Goal: Book appointment/travel/reservation

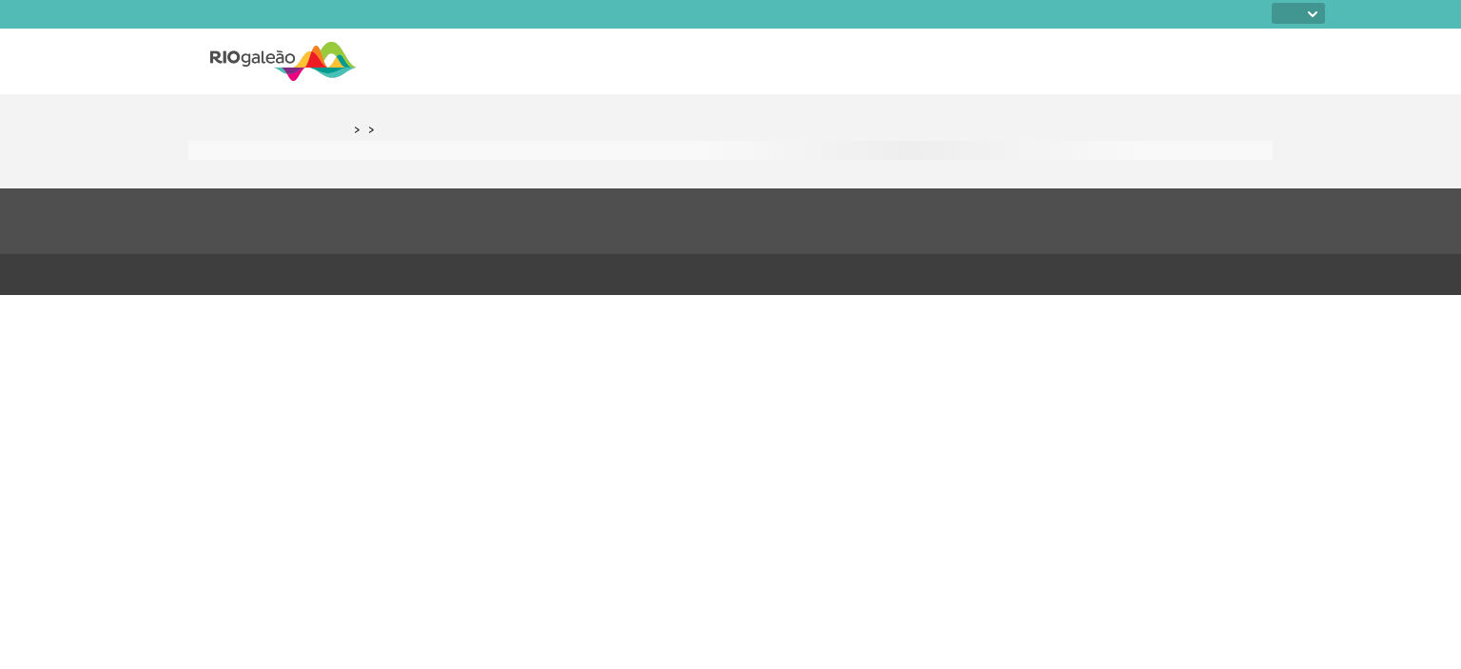
select select
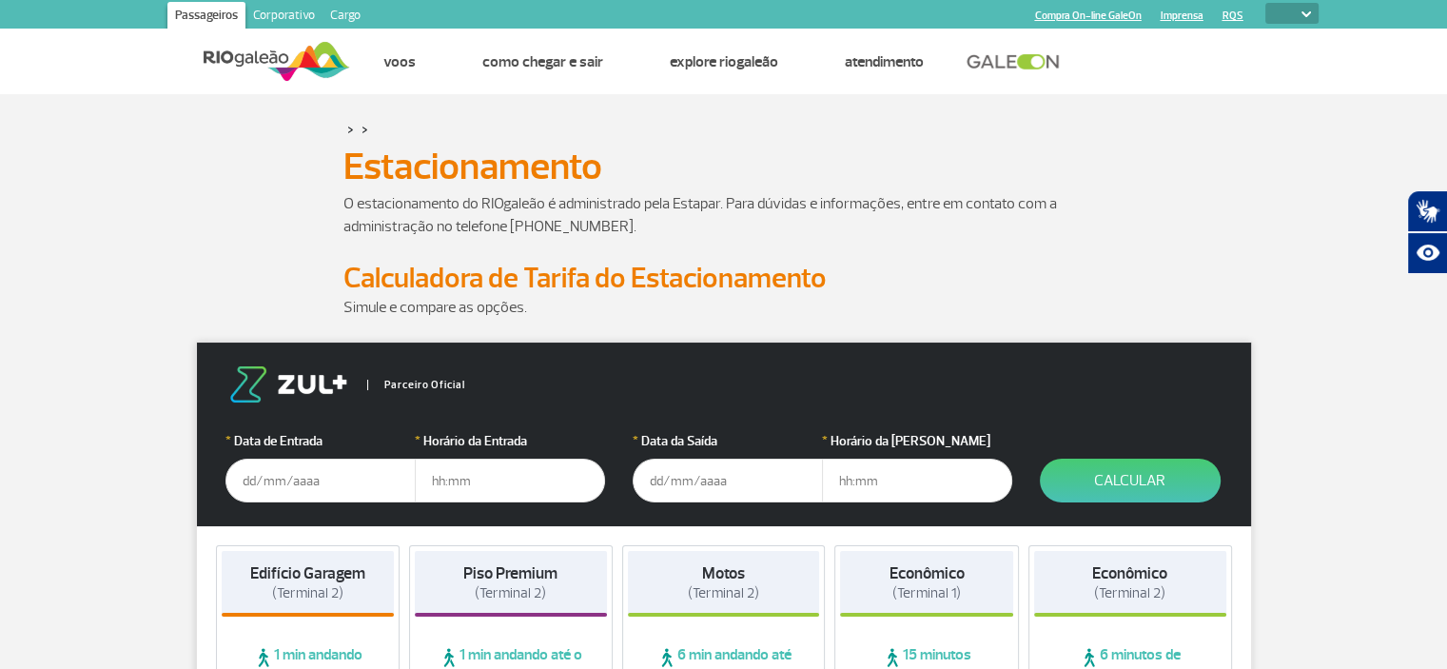
click at [251, 488] on input "text" at bounding box center [320, 481] width 190 height 44
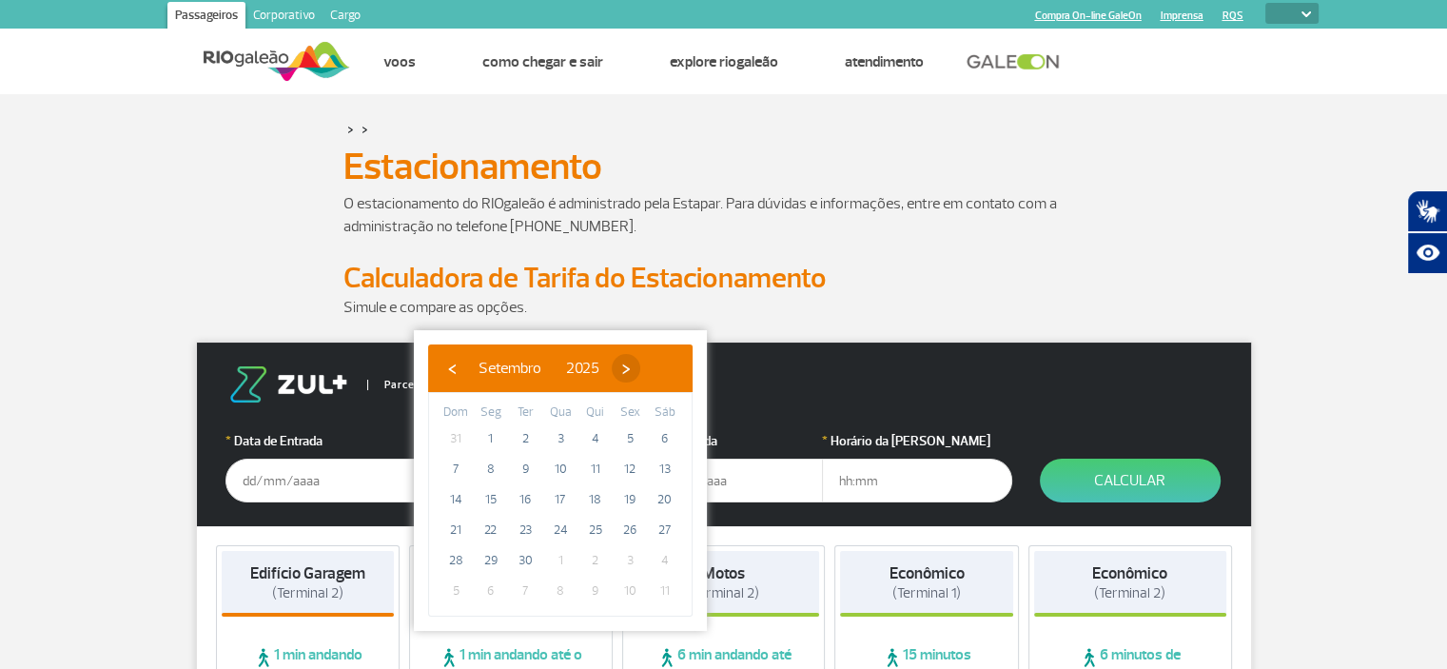
click at [640, 364] on span "›" at bounding box center [626, 368] width 29 height 29
click at [629, 364] on span "›" at bounding box center [614, 368] width 29 height 29
click at [491, 565] on span "24" at bounding box center [491, 560] width 30 height 30
type input "[DATE]"
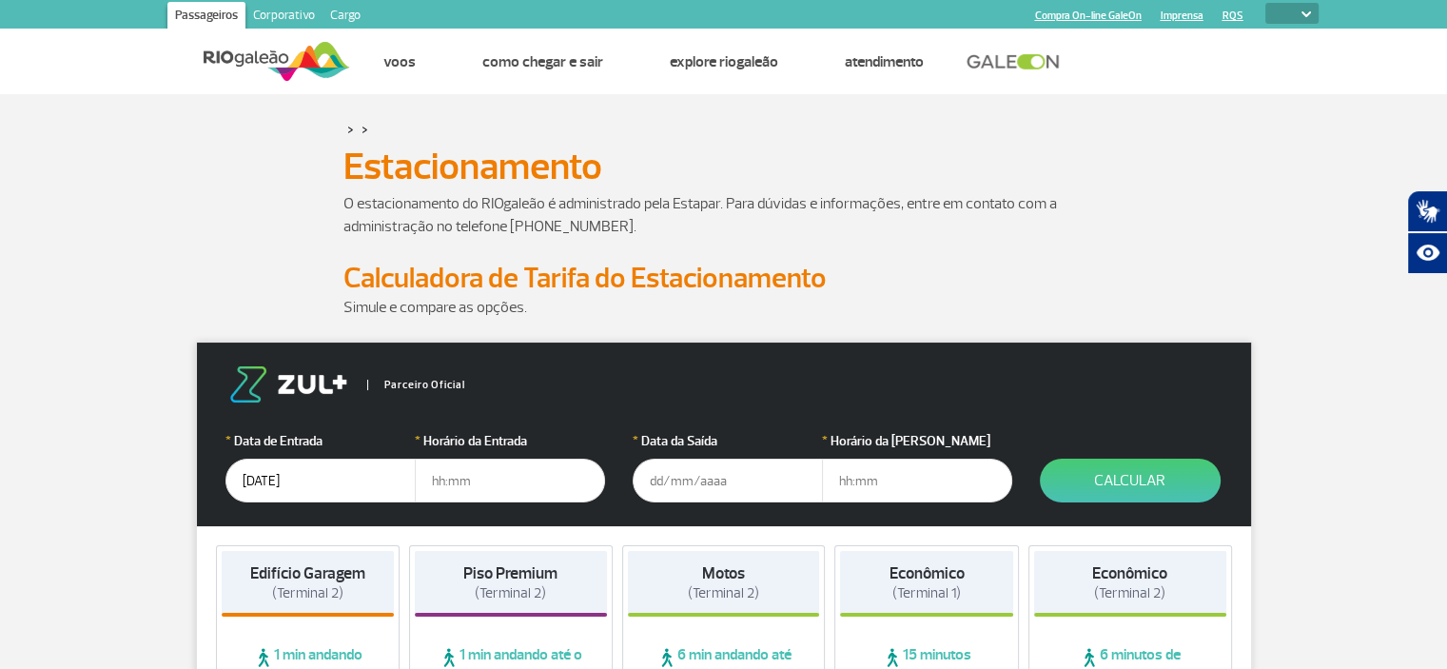
click at [433, 483] on input "text" at bounding box center [510, 481] width 190 height 44
type input "11:00"
click at [654, 478] on input "text" at bounding box center [728, 481] width 190 height 44
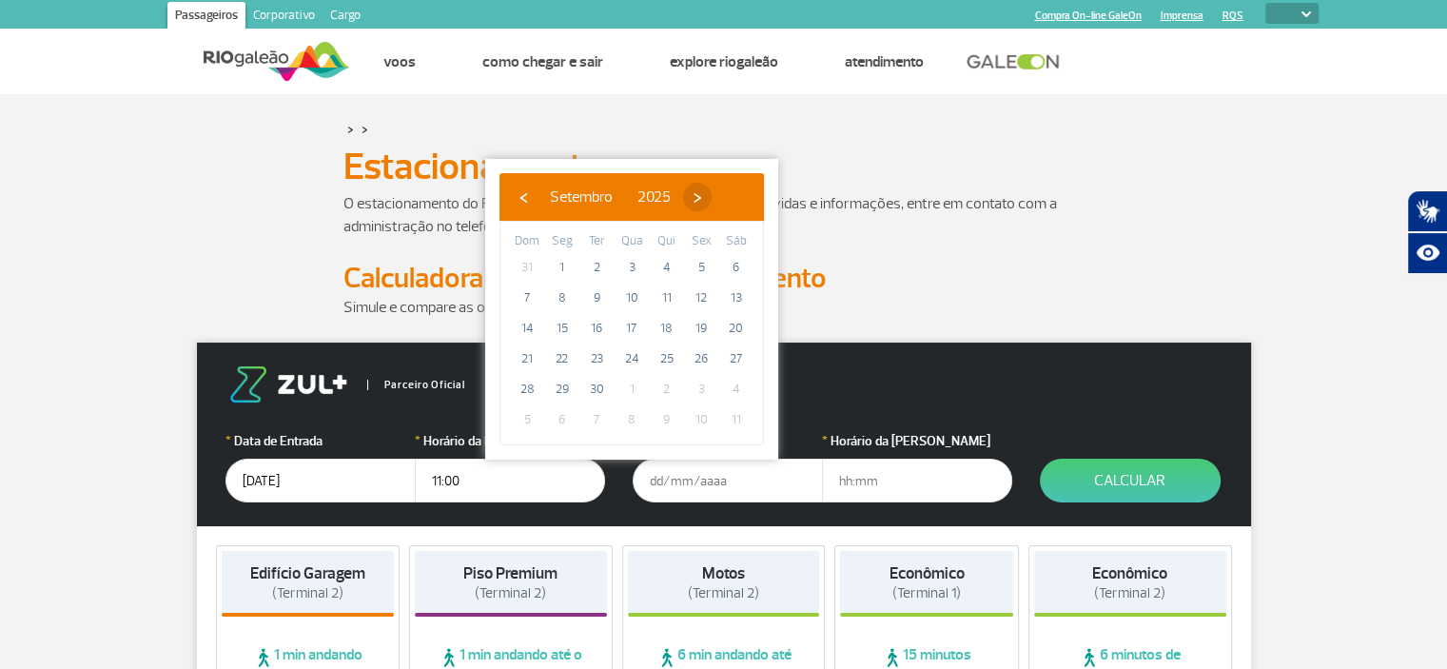
click at [712, 192] on span "›" at bounding box center [697, 197] width 29 height 29
click at [700, 192] on span "›" at bounding box center [686, 197] width 29 height 29
click at [727, 392] on span "29" at bounding box center [736, 389] width 30 height 30
type input "[DATE]"
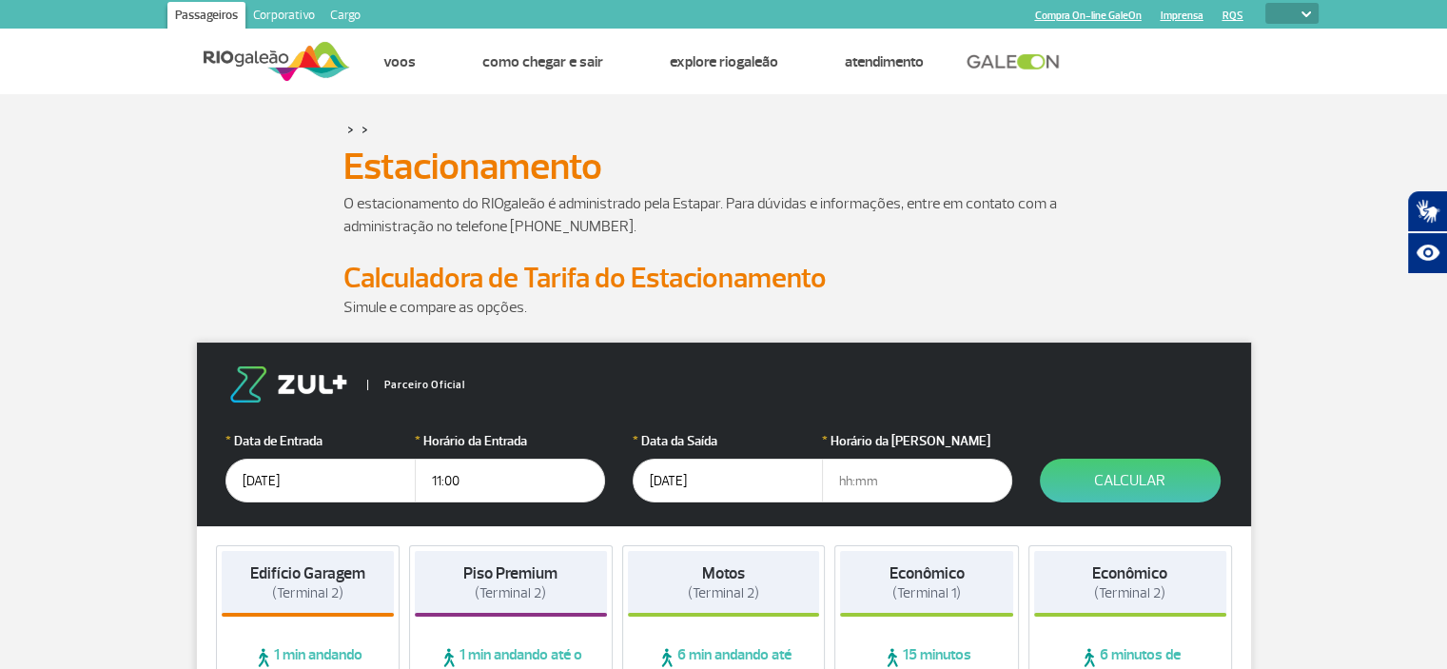
click at [852, 478] on input "text" at bounding box center [917, 481] width 190 height 44
type input "07:00"
click at [1149, 488] on button "Calcular" at bounding box center [1130, 481] width 181 height 44
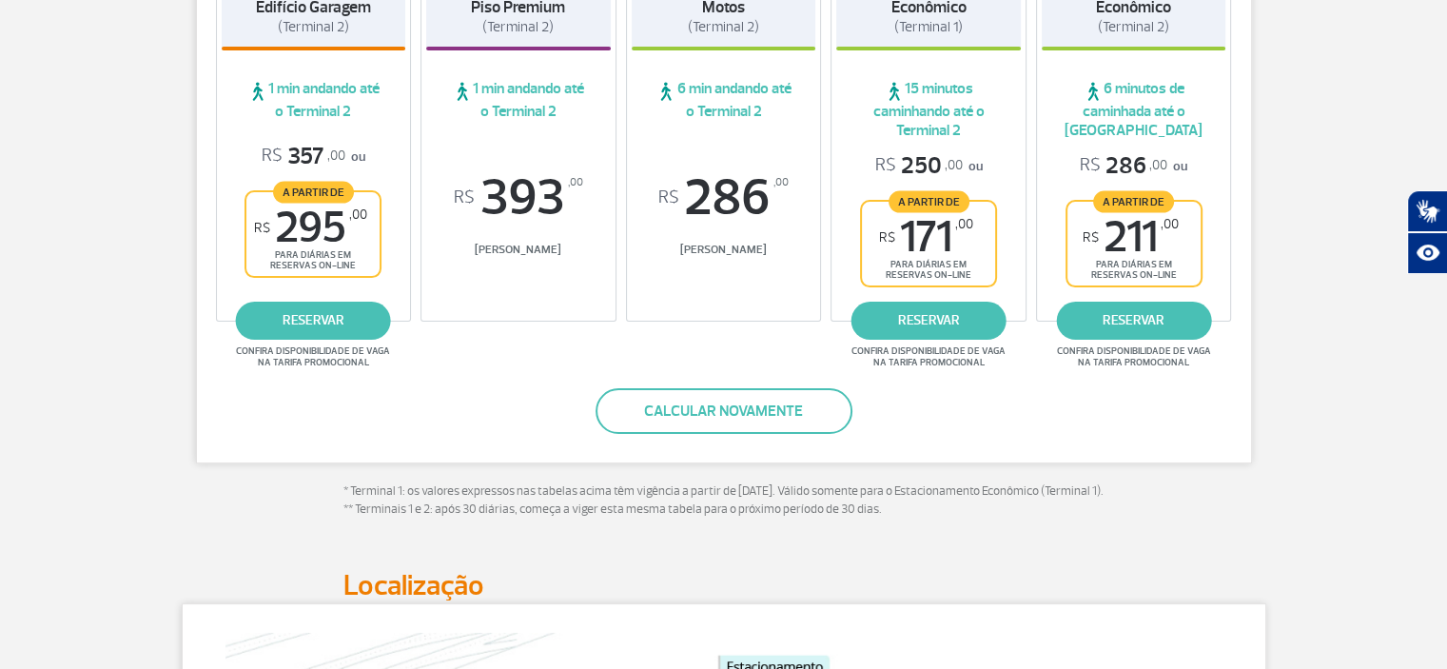
scroll to position [441, 0]
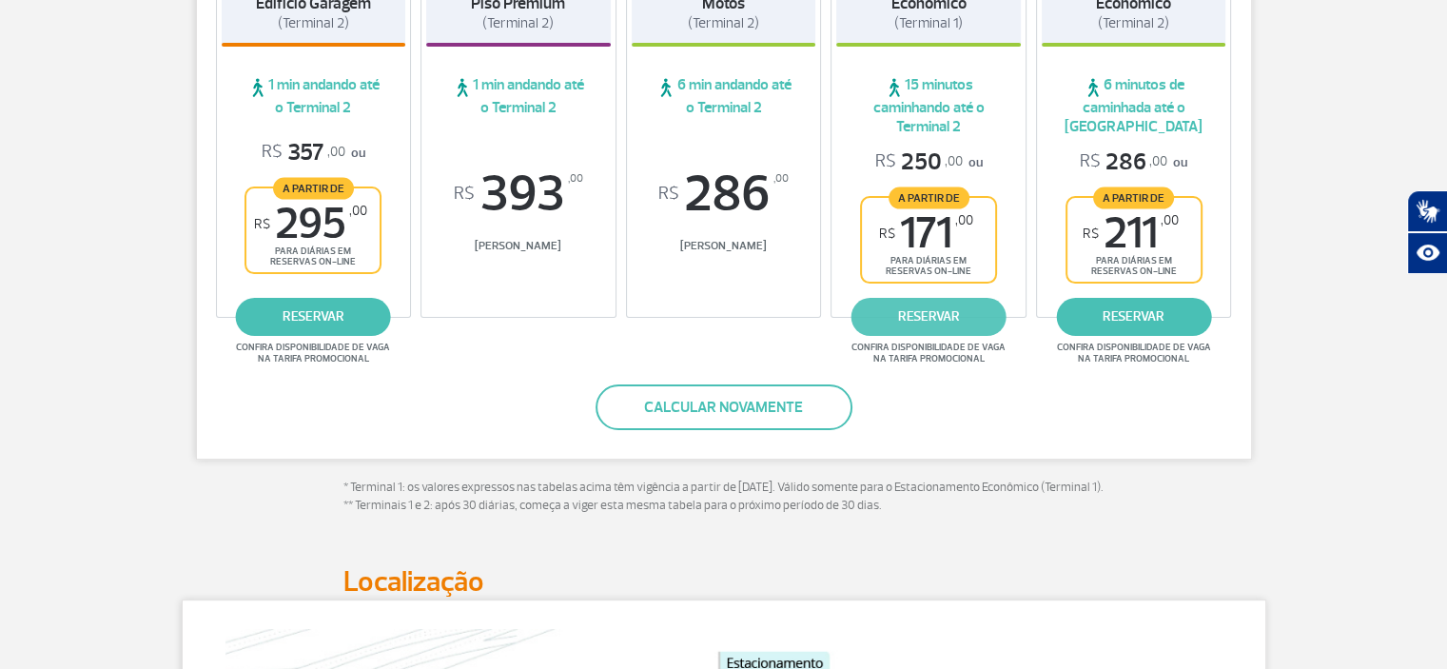
click at [939, 313] on link "reservar" at bounding box center [928, 317] width 155 height 38
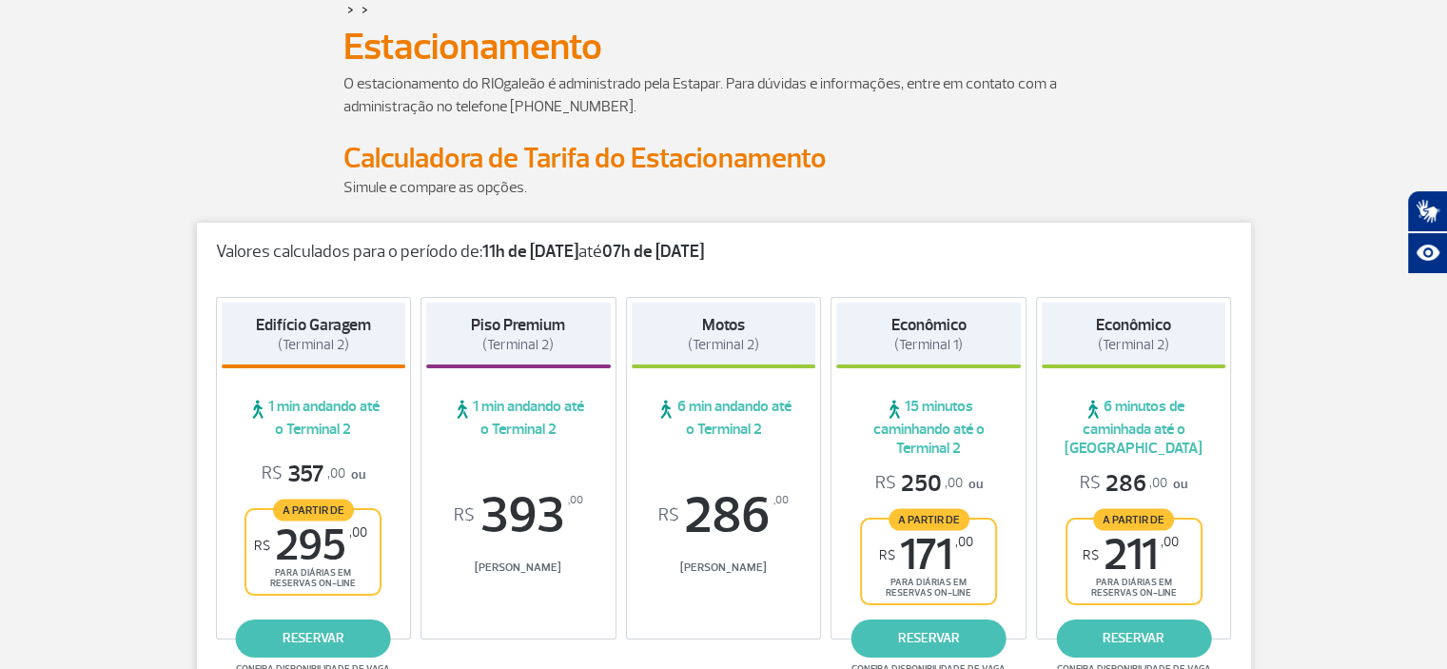
scroll to position [29, 0]
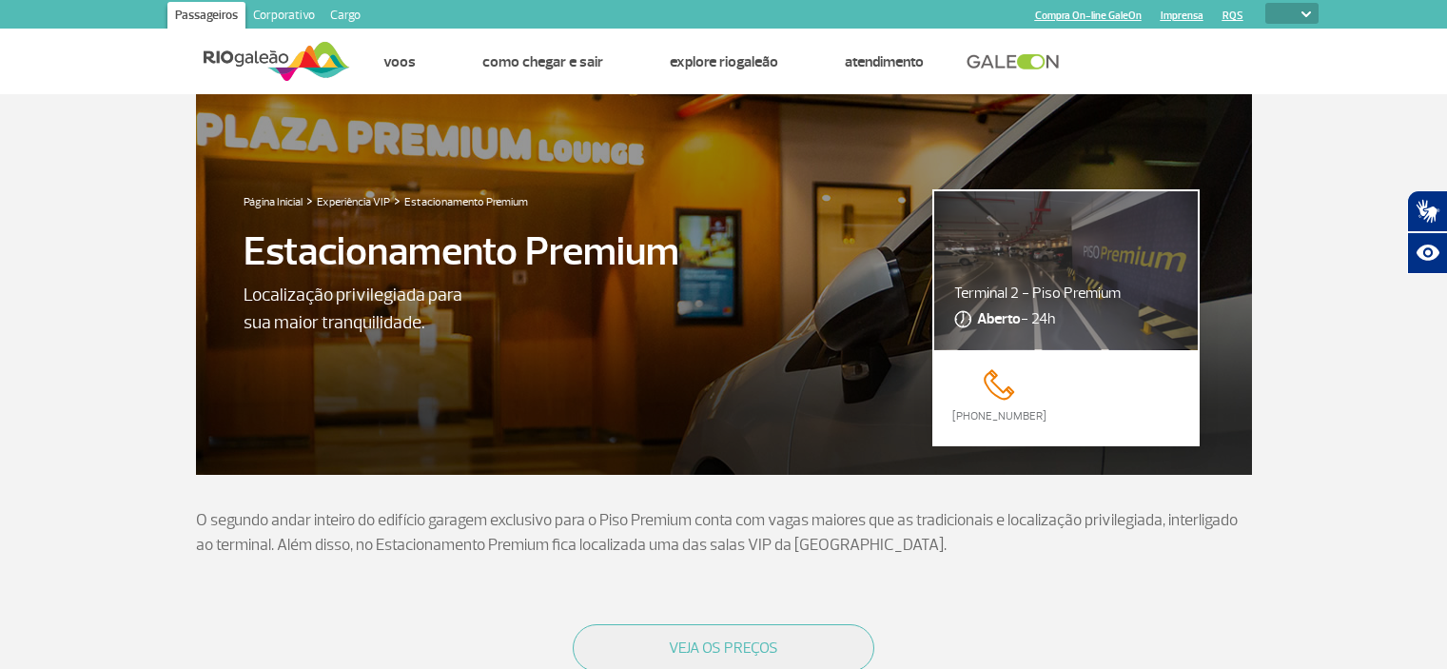
select select
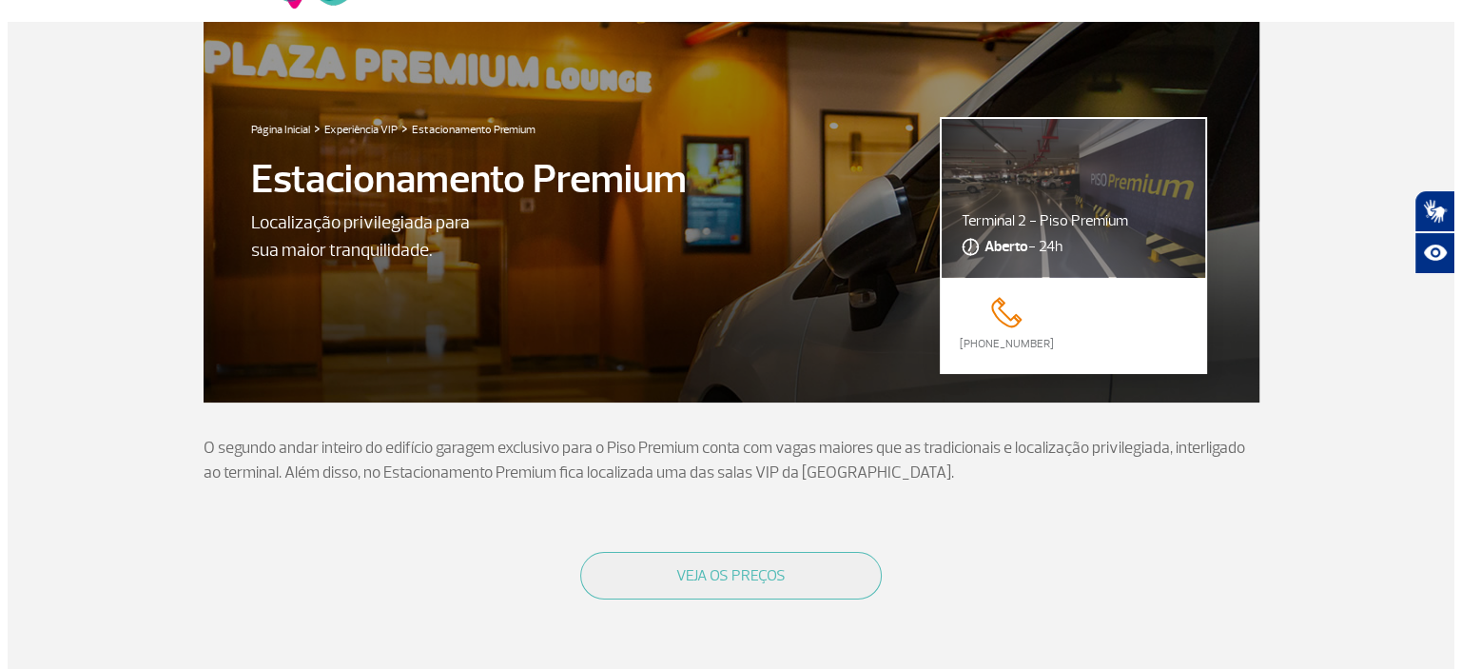
scroll to position [132, 0]
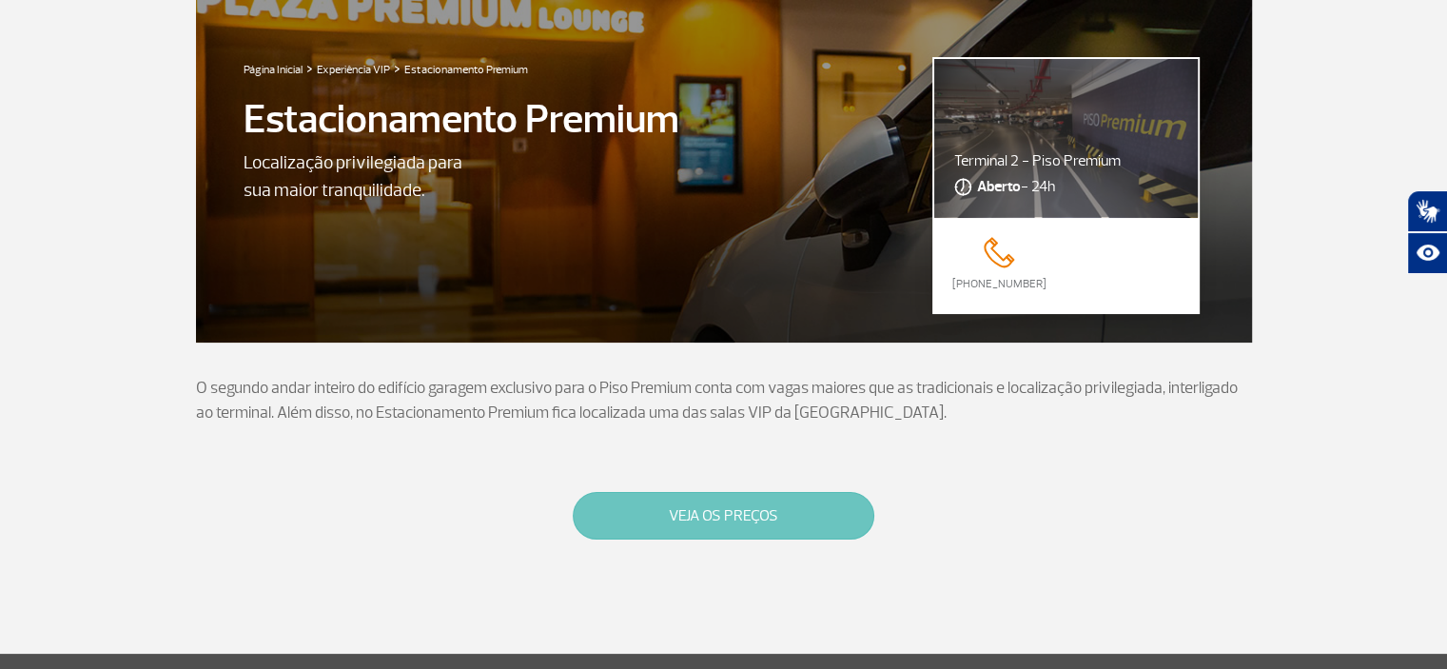
click at [770, 524] on button "VEJA OS PREÇOS" at bounding box center [724, 516] width 302 height 48
